Goal: Task Accomplishment & Management: Manage account settings

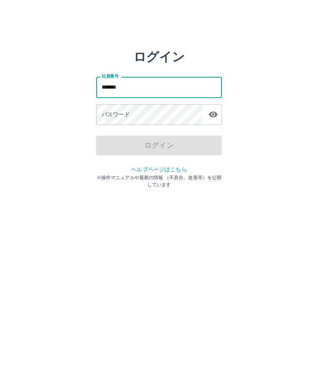
type input "*******"
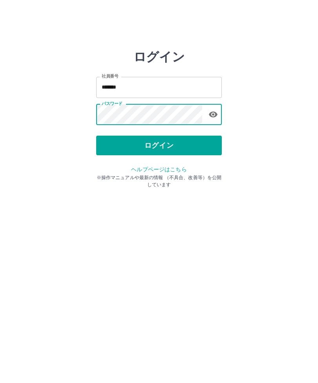
click at [168, 152] on button "ログイン" at bounding box center [159, 146] width 126 height 20
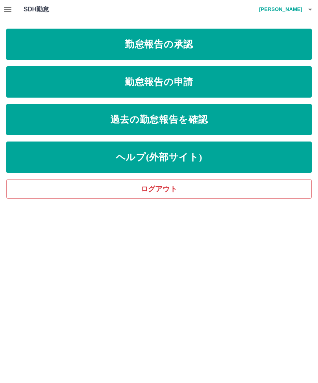
click at [180, 41] on link "勤怠報告の承認" at bounding box center [158, 44] width 305 height 31
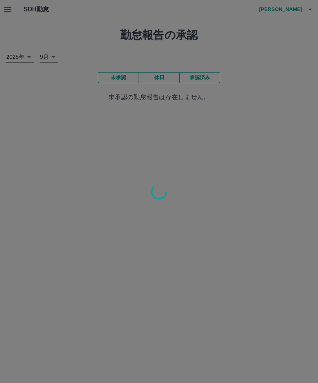
click at [318, 328] on div at bounding box center [159, 191] width 318 height 383
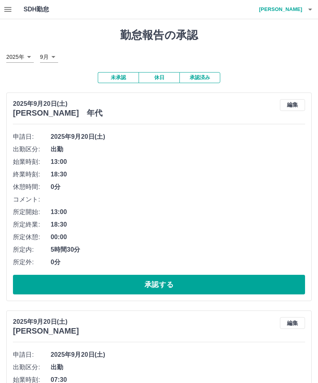
click at [68, 283] on button "承認する" at bounding box center [159, 285] width 292 height 20
click at [106, 272] on div "申請日: [DATE] 出勤区分: 出勤 始業時刻: 07:30 終業時刻: 13:30 休憩時間: 0分 コメント: 所定開始: 07:30 所定終業: 1…" at bounding box center [159, 213] width 292 height 164
click at [117, 283] on button "承認する" at bounding box center [159, 285] width 292 height 20
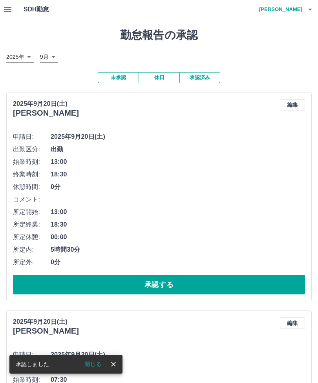
click at [147, 288] on button "承認する" at bounding box center [159, 285] width 292 height 20
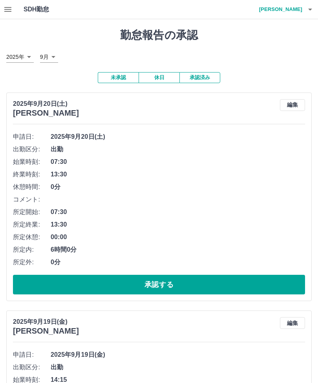
click at [148, 283] on button "承認する" at bounding box center [159, 285] width 292 height 20
click at [114, 285] on button "承認する" at bounding box center [159, 285] width 292 height 20
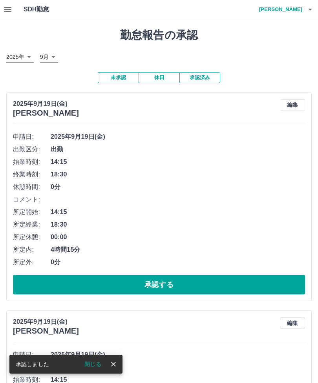
click at [108, 281] on button "承認する" at bounding box center [159, 285] width 292 height 20
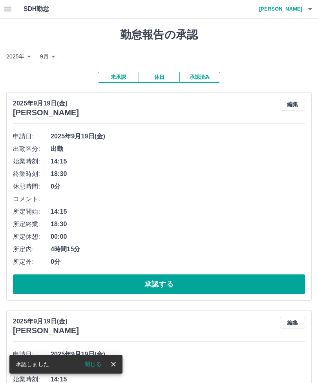
scroll to position [1, 0]
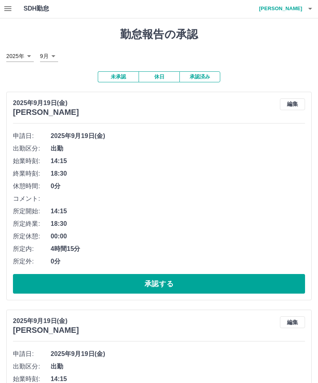
click at [157, 286] on button "承認する" at bounding box center [159, 284] width 292 height 20
click at [110, 288] on button "承認する" at bounding box center [159, 284] width 292 height 20
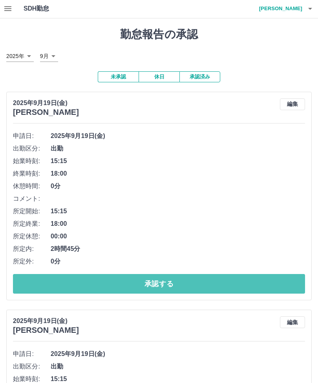
click at [101, 285] on button "承認する" at bounding box center [159, 284] width 292 height 20
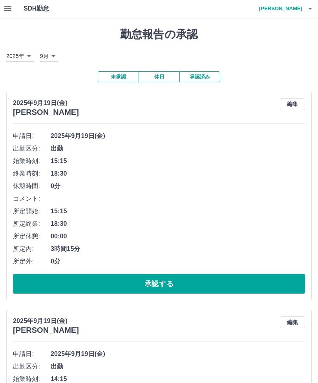
click at [115, 289] on button "承認する" at bounding box center [159, 284] width 292 height 20
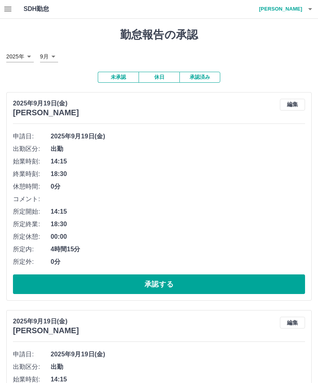
scroll to position [0, 0]
click at [123, 287] on button "承認する" at bounding box center [159, 285] width 292 height 20
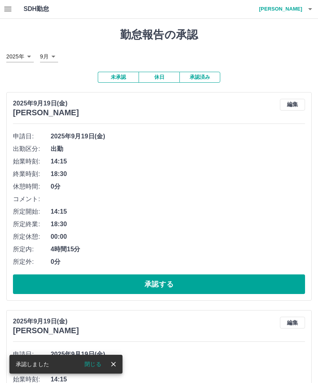
click at [116, 288] on button "承認する" at bounding box center [159, 285] width 292 height 20
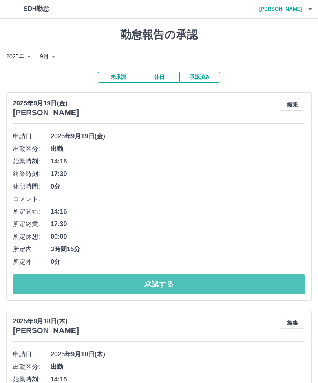
click at [120, 284] on button "承認する" at bounding box center [159, 285] width 292 height 20
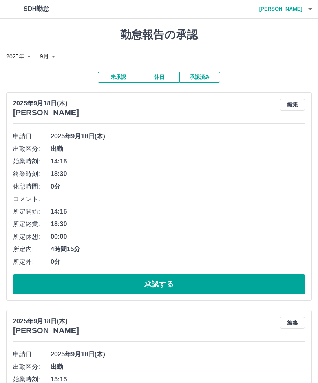
click at [97, 287] on button "承認する" at bounding box center [159, 285] width 292 height 20
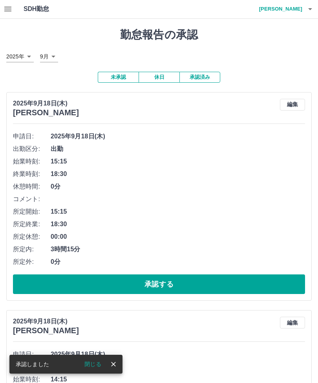
click at [126, 287] on button "承認する" at bounding box center [159, 285] width 292 height 20
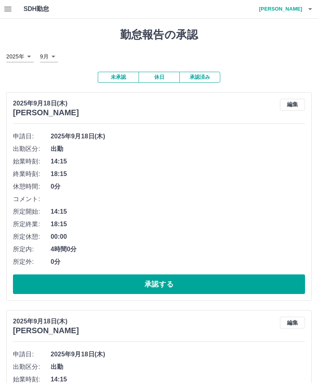
click at [118, 285] on button "承認する" at bounding box center [159, 285] width 292 height 20
click at [145, 285] on button "承認する" at bounding box center [159, 285] width 292 height 20
click at [146, 290] on button "承認する" at bounding box center [159, 285] width 292 height 20
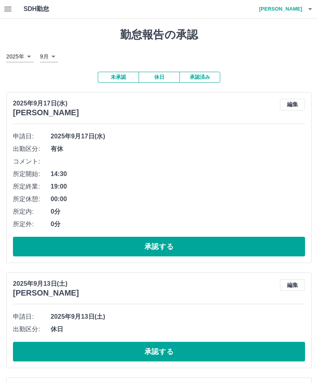
click at [98, 240] on button "承認する" at bounding box center [159, 247] width 292 height 20
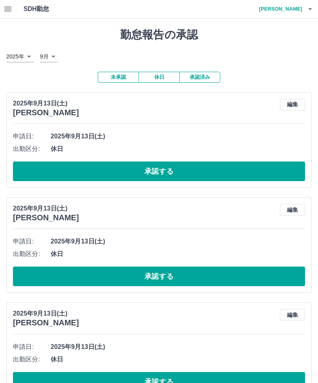
scroll to position [0, 0]
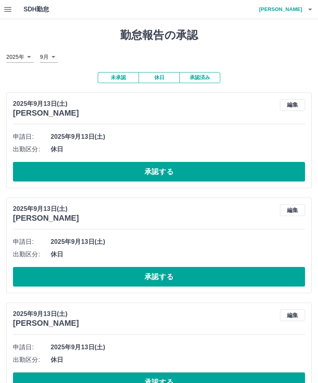
click at [4, 11] on icon "button" at bounding box center [7, 9] width 7 height 5
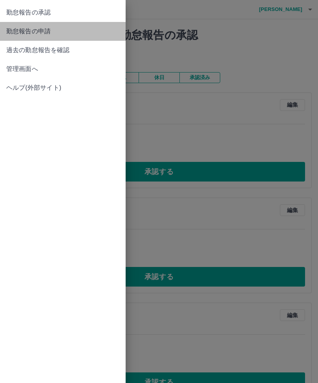
click at [49, 37] on link "勤怠報告の申請" at bounding box center [63, 31] width 126 height 19
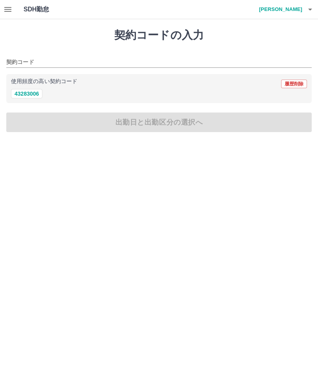
click at [9, 8] on icon "button" at bounding box center [7, 9] width 9 height 9
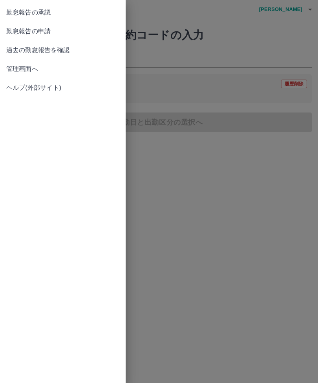
click at [285, 11] on div at bounding box center [159, 191] width 318 height 383
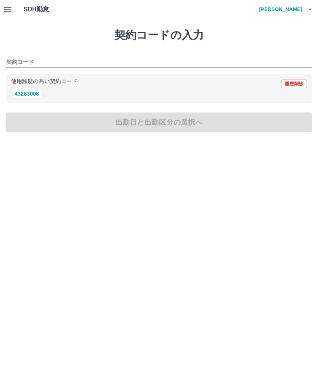
click at [278, 18] on h4 "[PERSON_NAME]" at bounding box center [278, 9] width 47 height 19
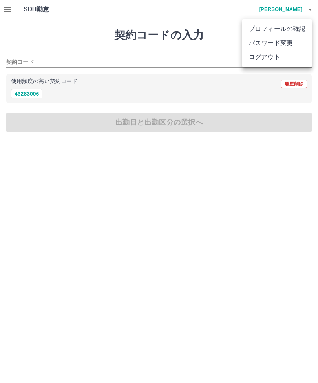
click at [268, 62] on li "ログアウト" at bounding box center [276, 57] width 69 height 14
